Goal: Download file/media

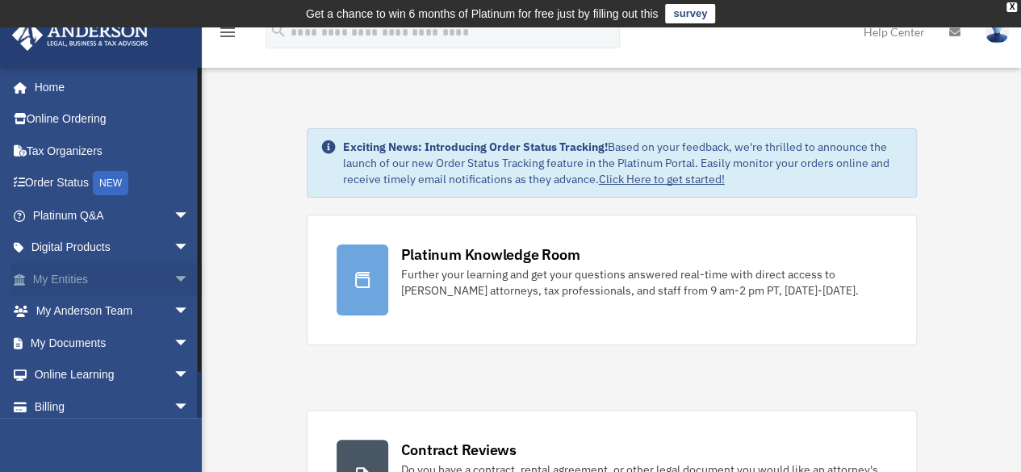
click at [94, 282] on link "My Entities arrow_drop_down" at bounding box center [112, 279] width 202 height 32
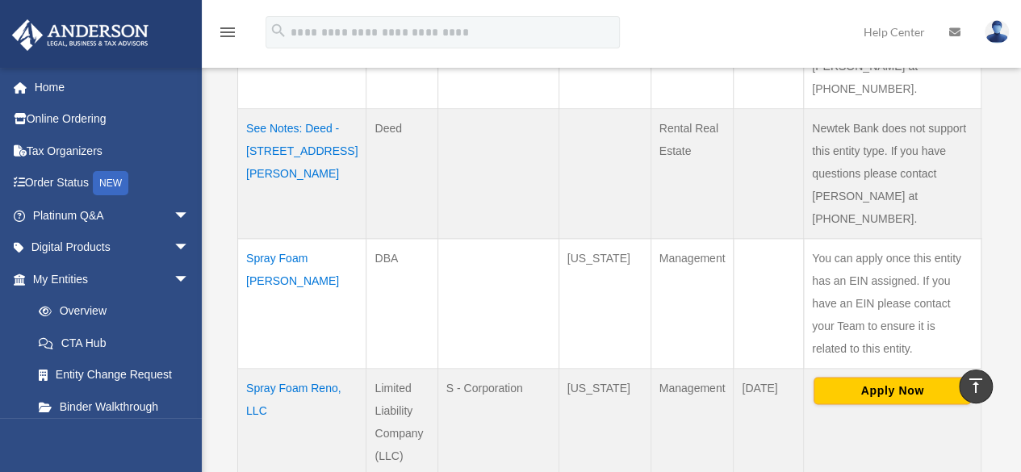
scroll to position [980, 0]
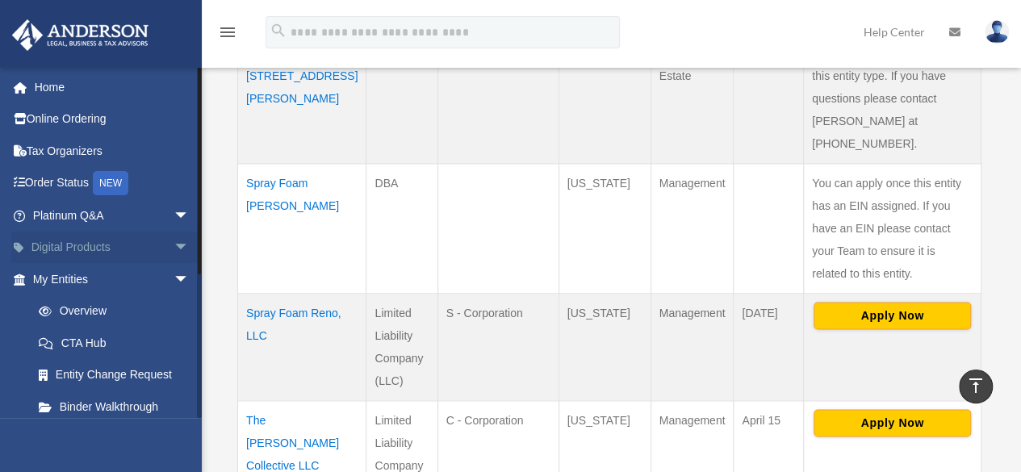
click at [173, 240] on span "arrow_drop_down" at bounding box center [189, 248] width 32 height 33
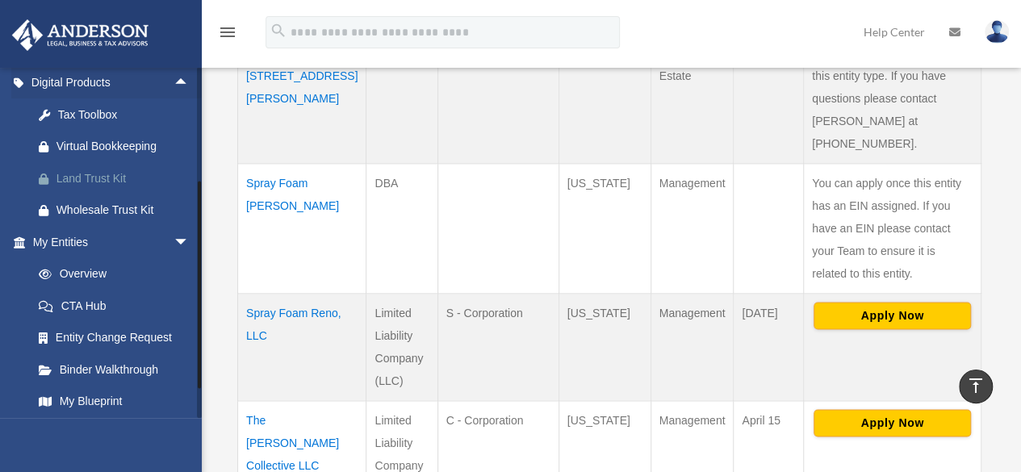
scroll to position [323, 0]
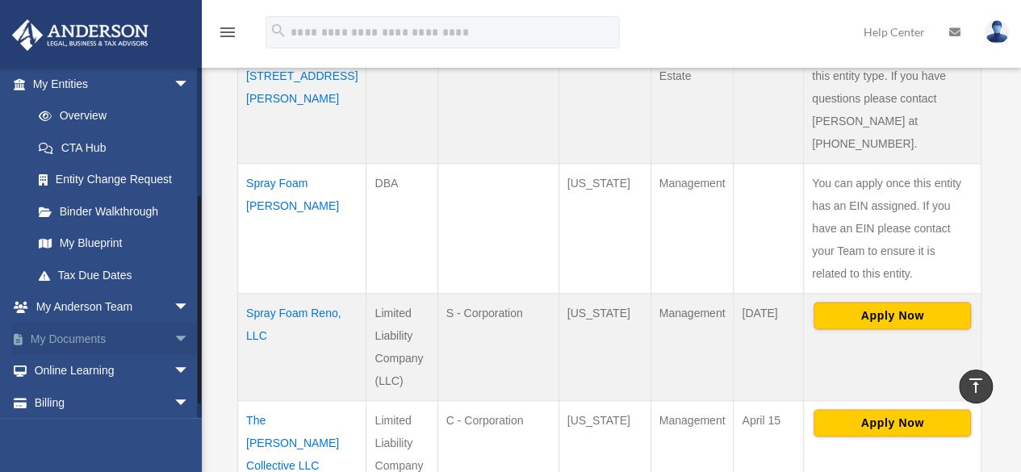
click at [173, 332] on span "arrow_drop_down" at bounding box center [189, 339] width 32 height 33
click at [82, 368] on link "Box" at bounding box center [118, 371] width 191 height 32
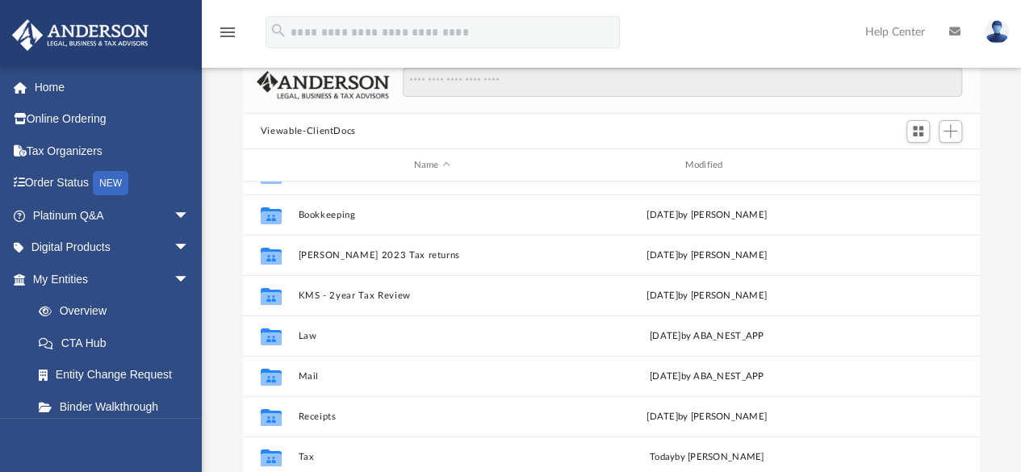
scroll to position [242, 0]
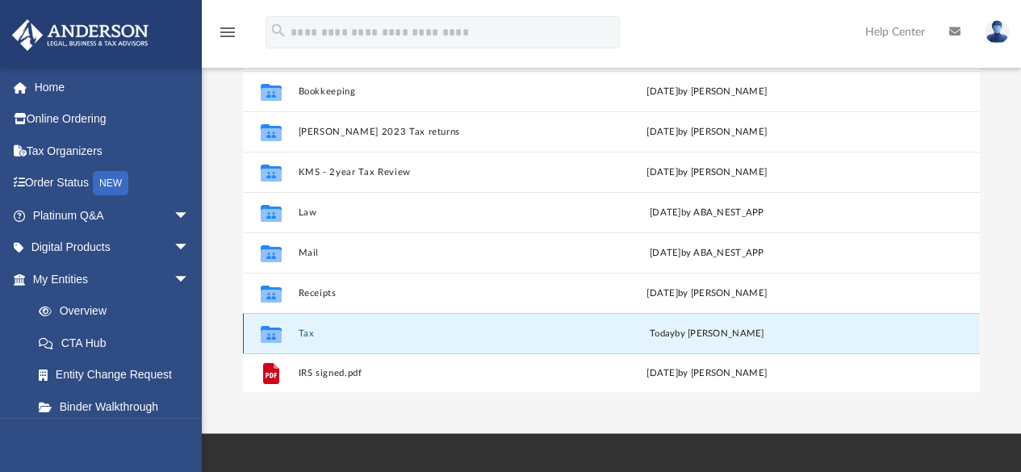
click at [310, 330] on button "Tax" at bounding box center [432, 333] width 268 height 10
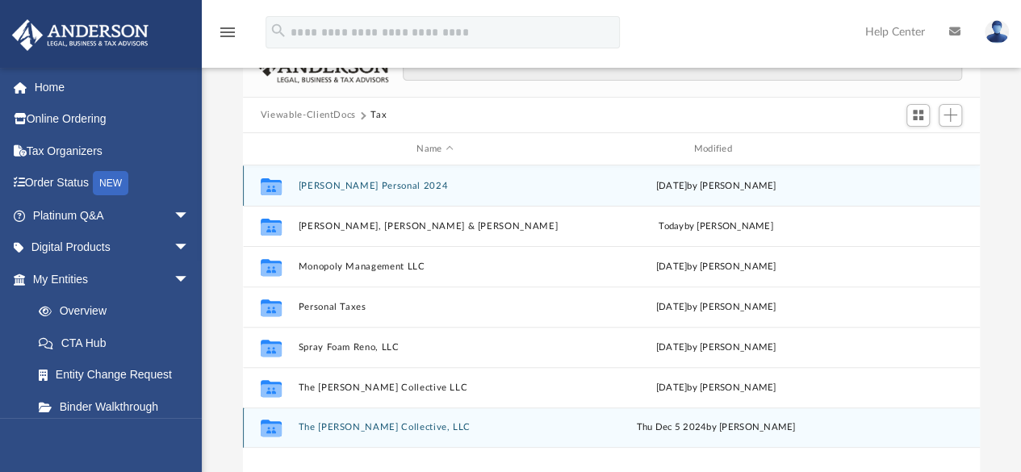
scroll to position [81, 0]
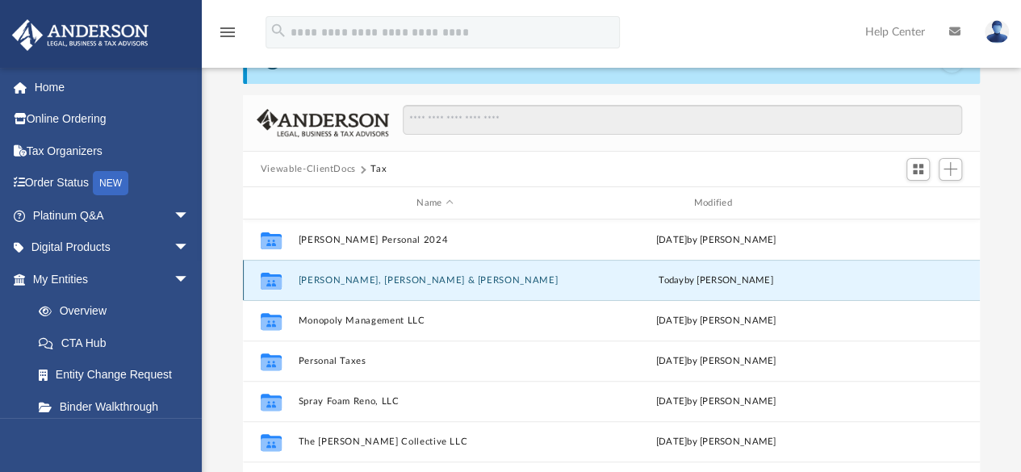
click at [370, 278] on button "Katz, Joshua Lee & Kandace" at bounding box center [434, 280] width 273 height 10
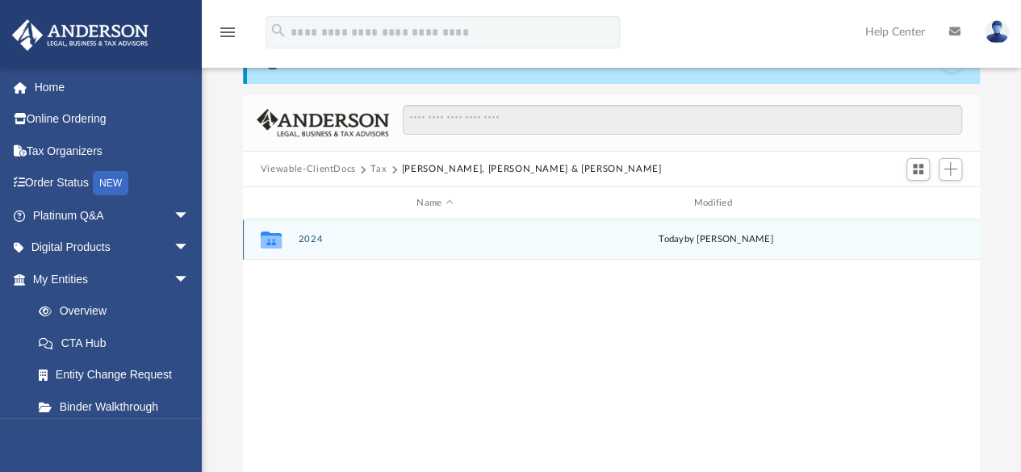
click at [317, 235] on button "2024" at bounding box center [434, 240] width 273 height 10
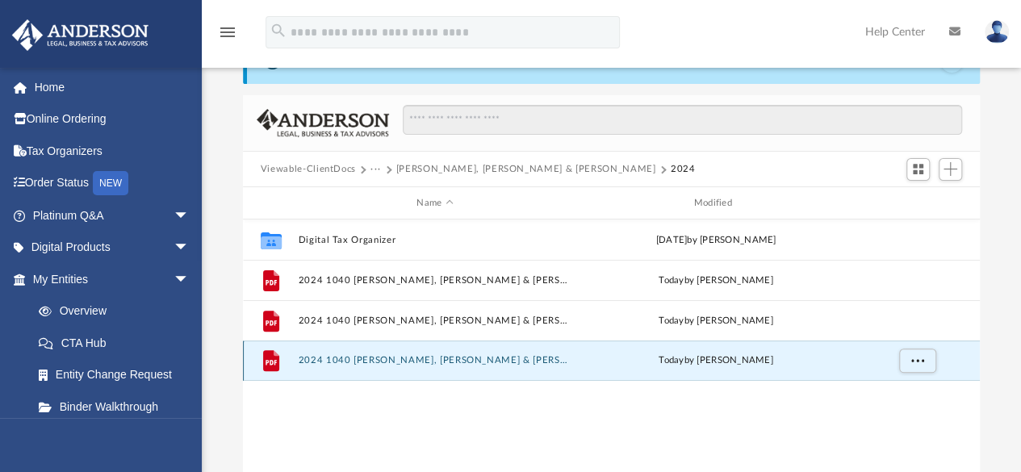
click at [411, 357] on button "2024 1040 Katz, Joshua Lee & Kandace - Review Copy.pdf" at bounding box center [434, 361] width 273 height 10
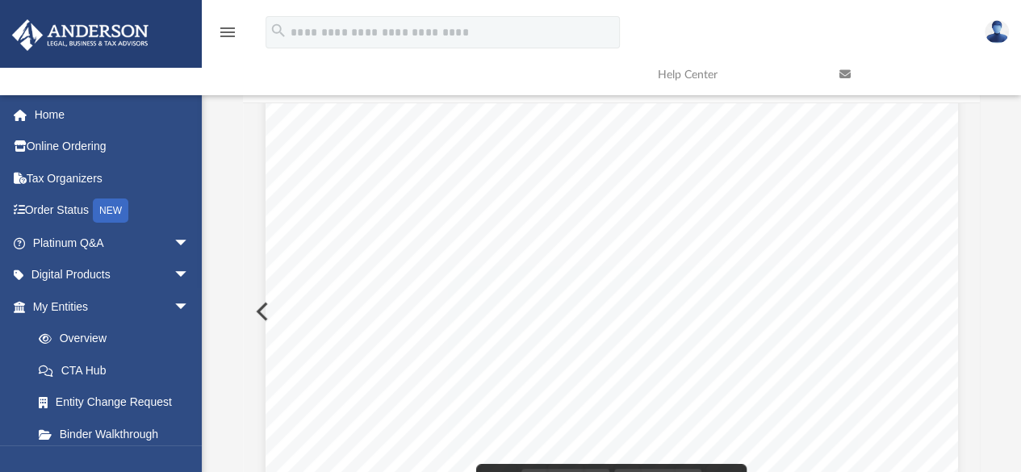
scroll to position [0, 0]
